Goal: Navigation & Orientation: Find specific page/section

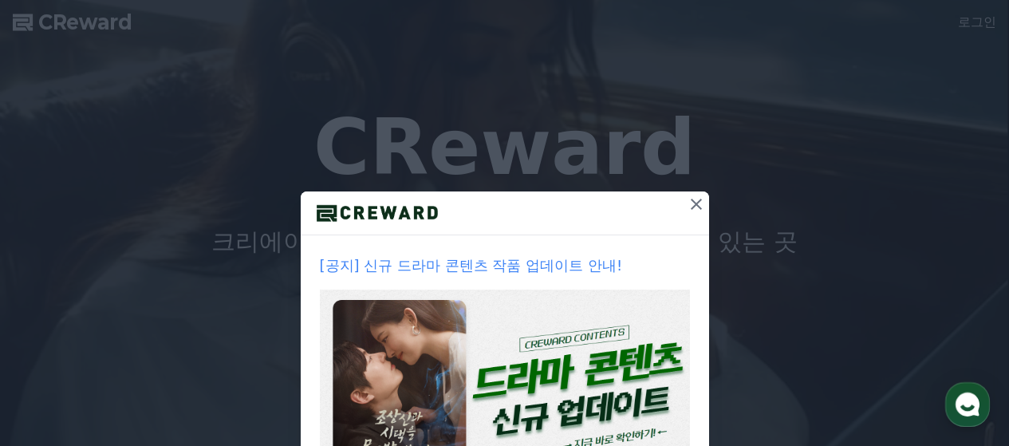
click at [461, 315] on img at bounding box center [505, 393] width 370 height 208
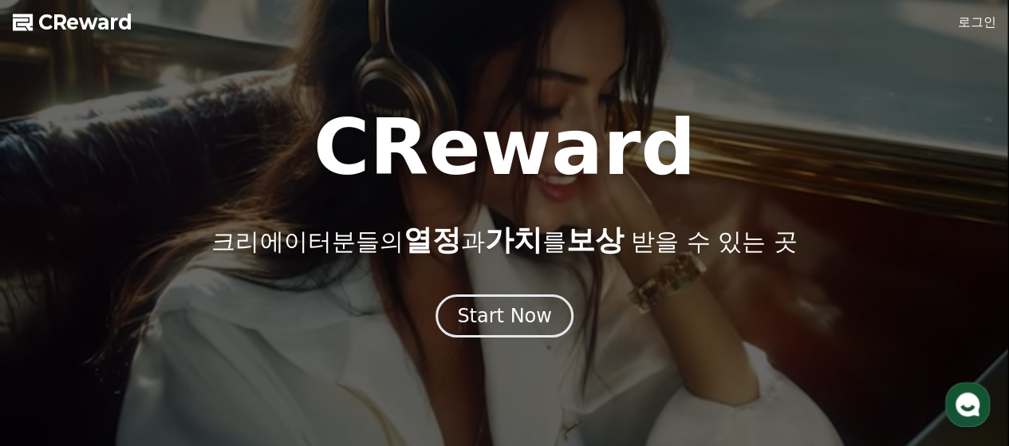
click at [523, 322] on div "Start Now" at bounding box center [504, 316] width 95 height 26
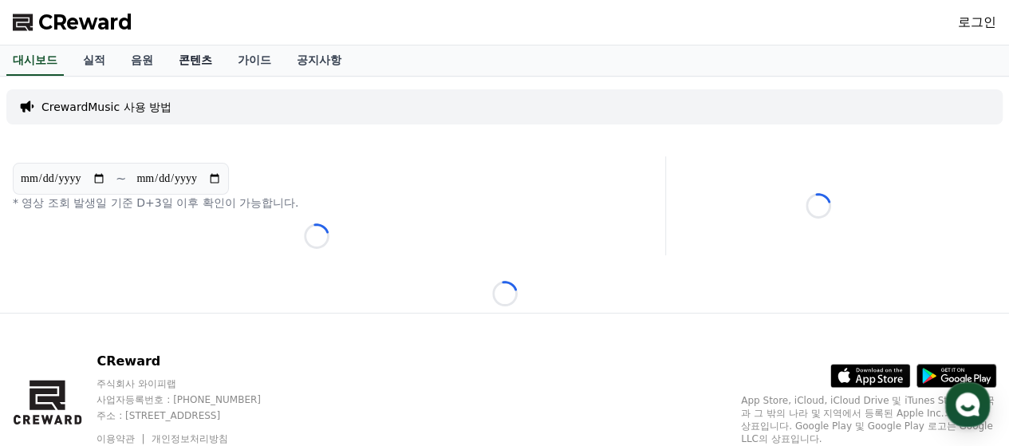
click at [204, 61] on link "콘텐츠" at bounding box center [195, 60] width 59 height 30
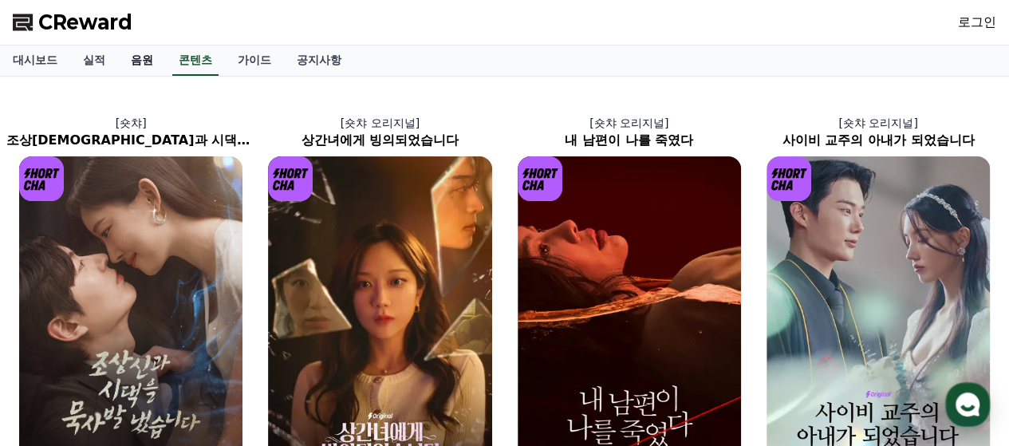
click at [143, 58] on link "음원" at bounding box center [142, 60] width 48 height 30
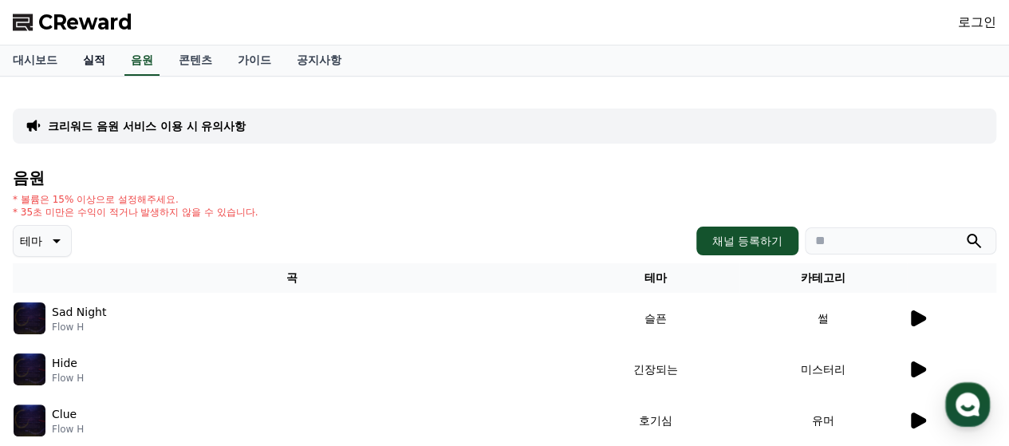
click at [94, 65] on link "실적" at bounding box center [94, 60] width 48 height 30
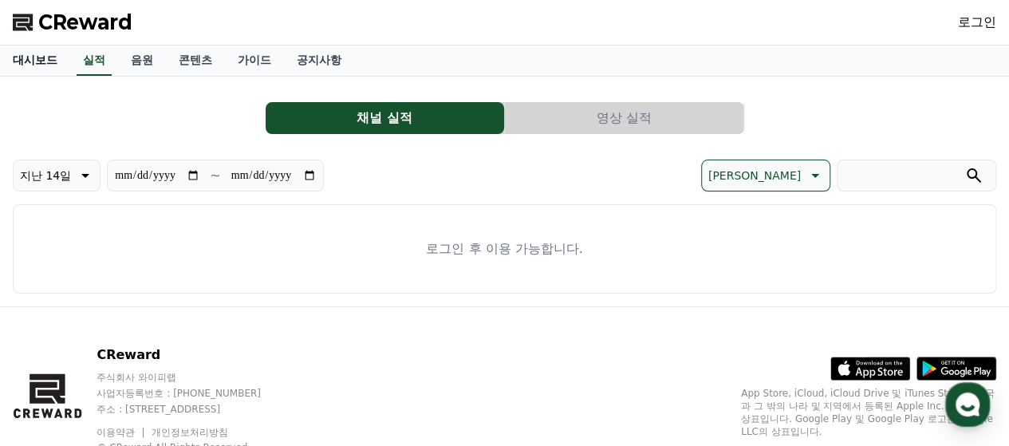
click at [51, 68] on link "대시보드" at bounding box center [35, 60] width 70 height 30
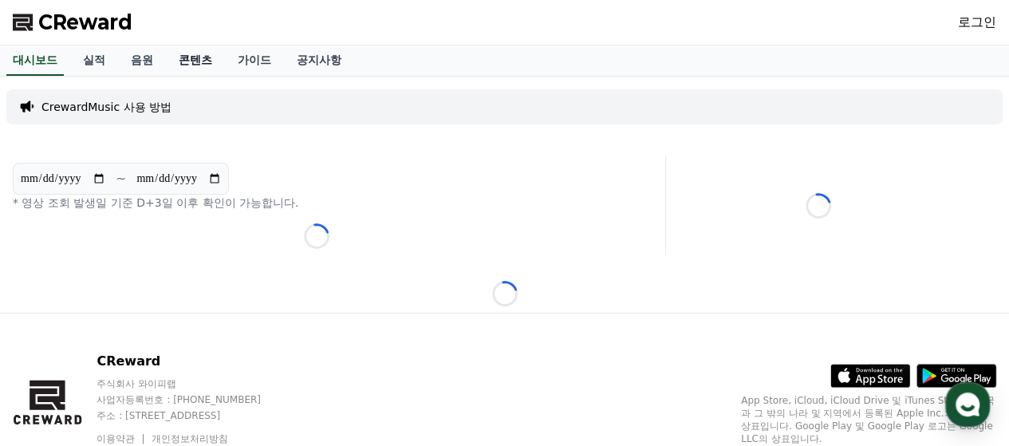
click at [197, 71] on link "콘텐츠" at bounding box center [195, 60] width 59 height 30
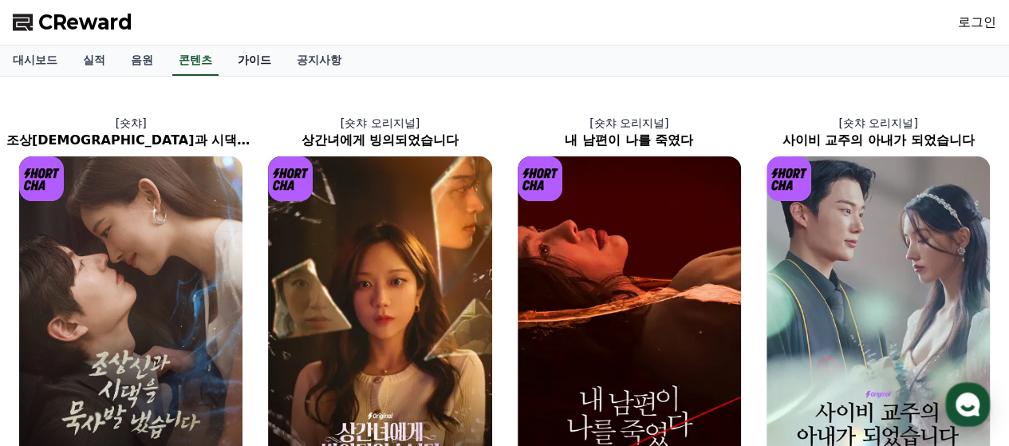
click at [240, 61] on link "가이드" at bounding box center [254, 60] width 59 height 30
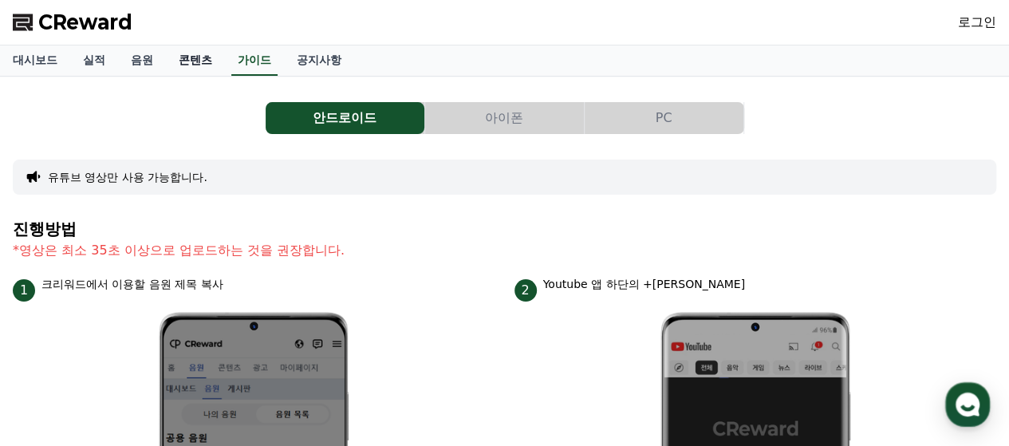
click at [191, 54] on link "콘텐츠" at bounding box center [195, 60] width 59 height 30
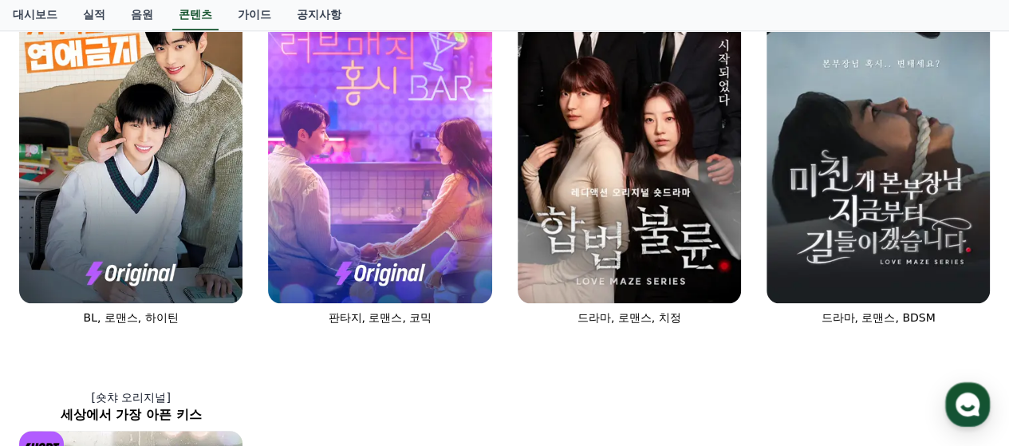
scroll to position [664, 0]
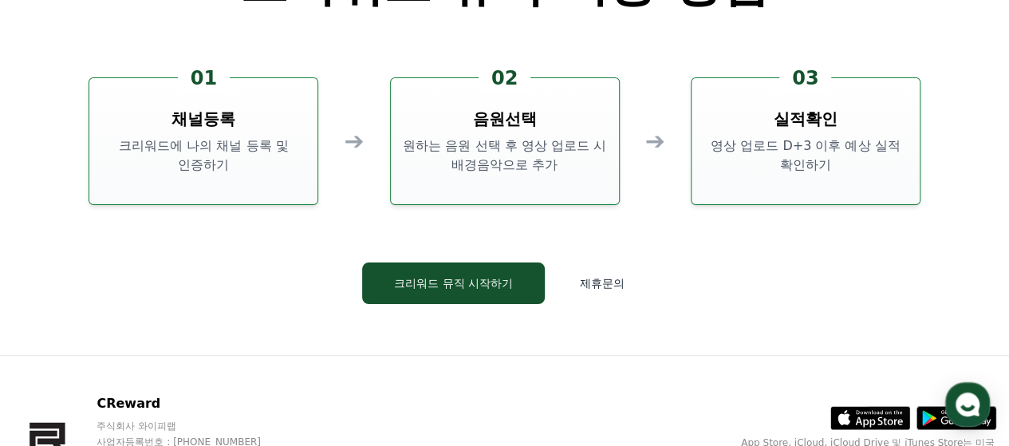
scroll to position [4252, 0]
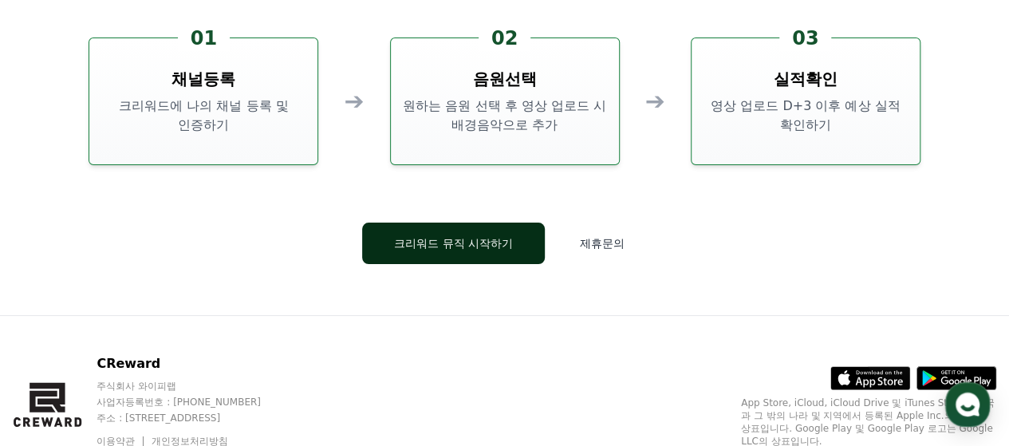
click at [395, 251] on button "크리워드 뮤직 시작하기" at bounding box center [453, 242] width 183 height 41
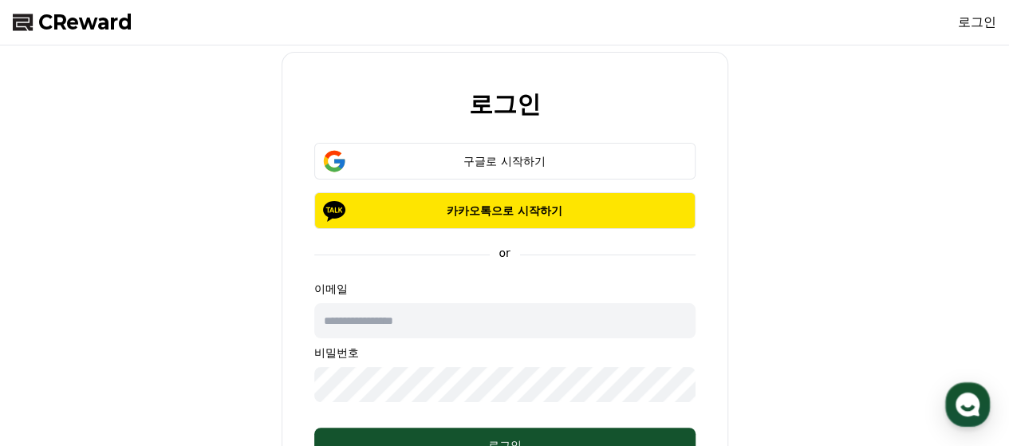
scroll to position [4319, 0]
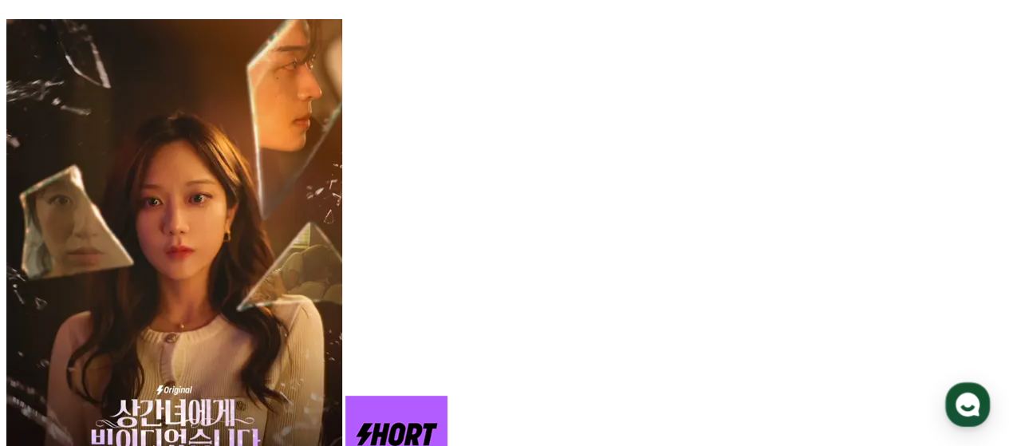
scroll to position [1063, 0]
